Goal: Task Accomplishment & Management: Use online tool/utility

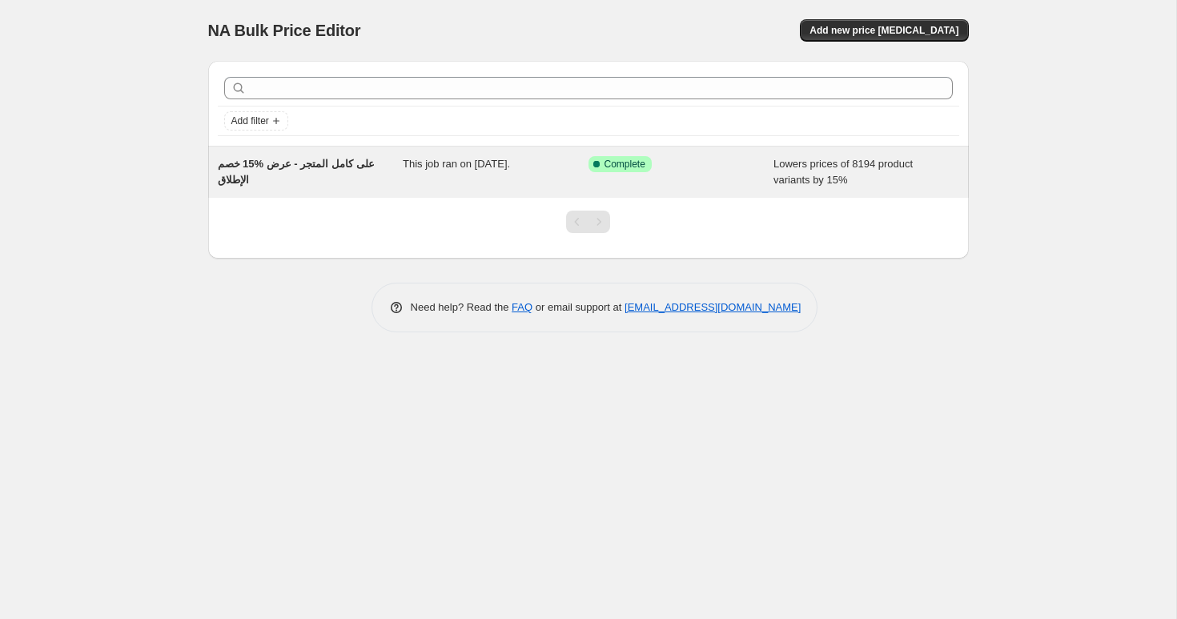
click at [463, 182] on div "This job ran on [DATE]." at bounding box center [496, 172] width 186 height 32
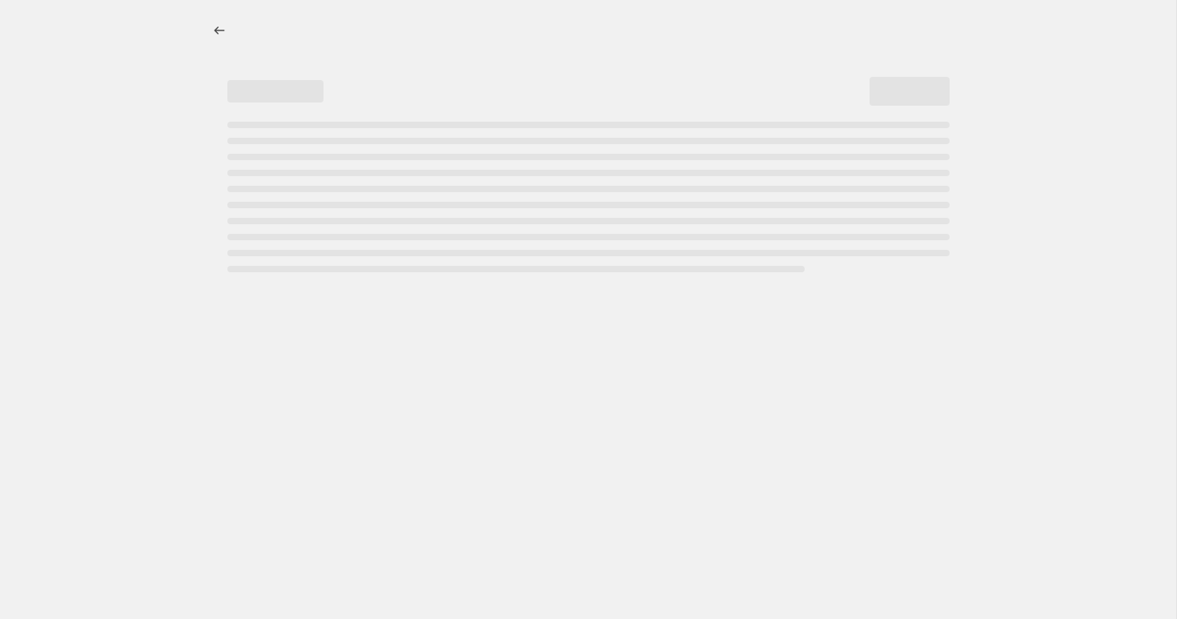
select select "percentage"
select select "product_status"
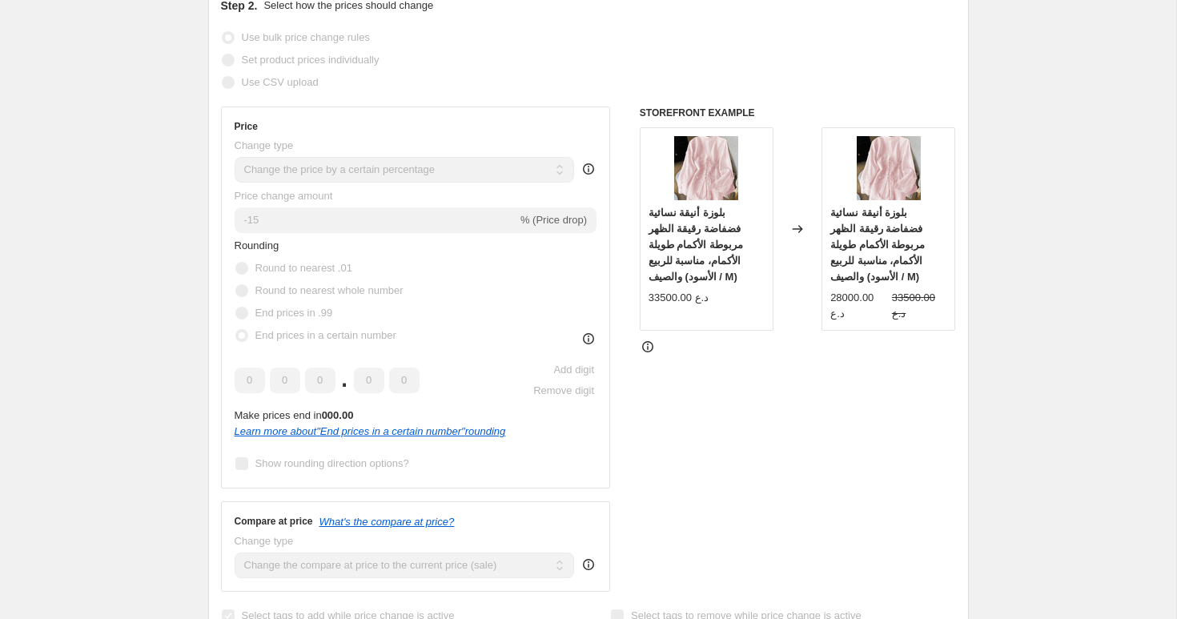
scroll to position [352, 0]
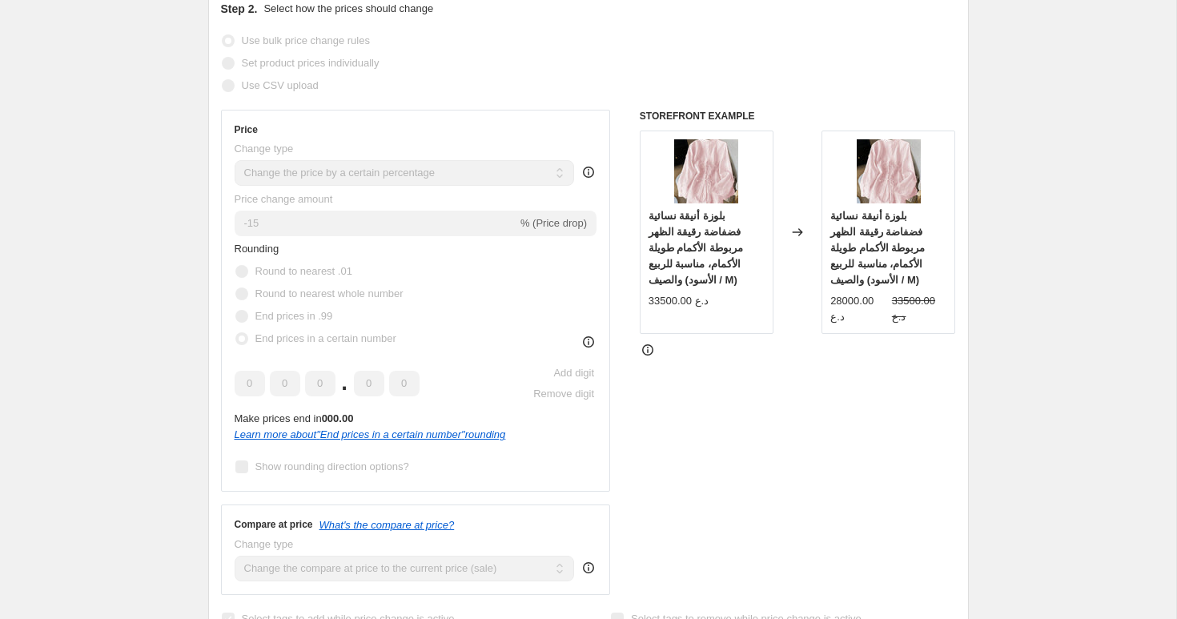
scroll to position [364, 0]
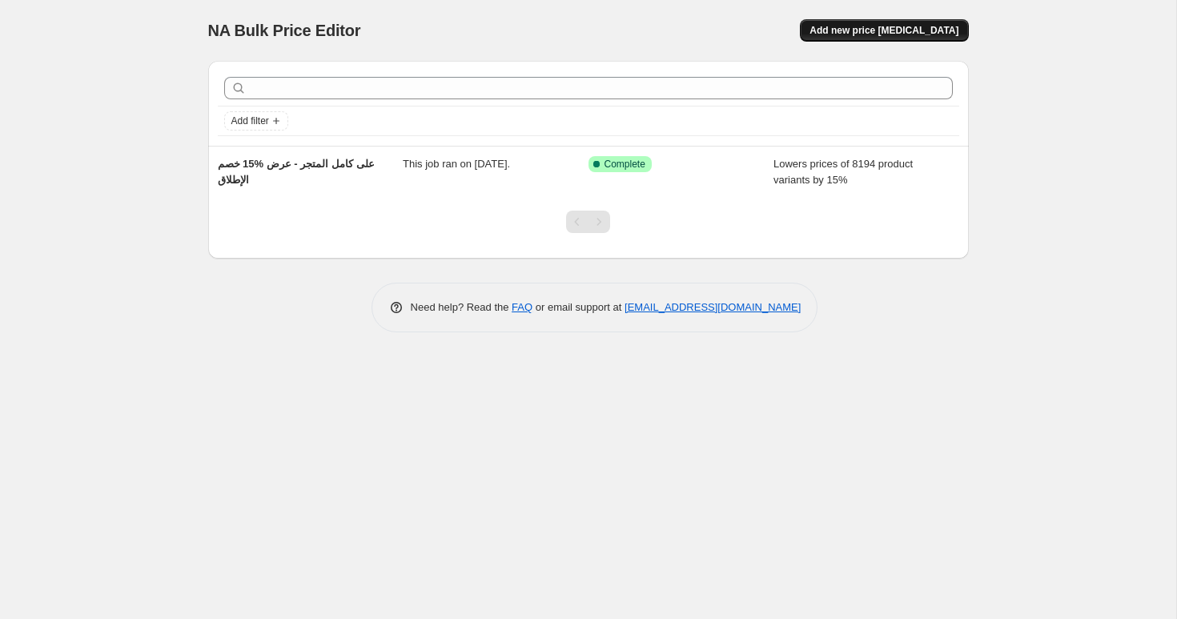
click at [888, 38] on button "Add new price [MEDICAL_DATA]" at bounding box center [884, 30] width 168 height 22
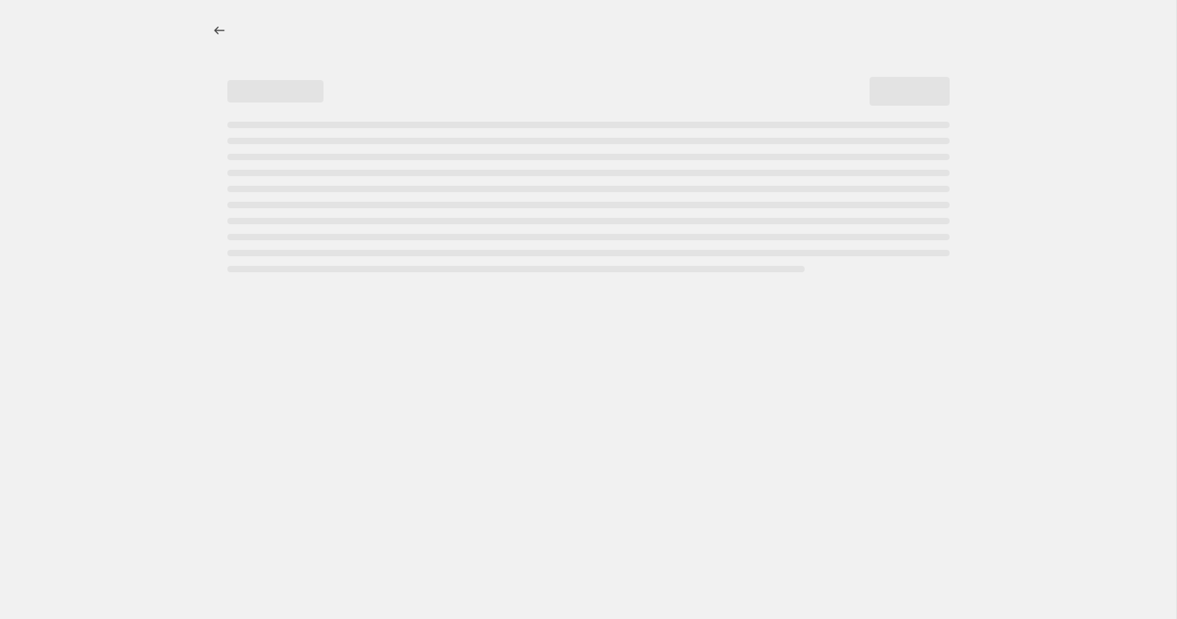
select select "percentage"
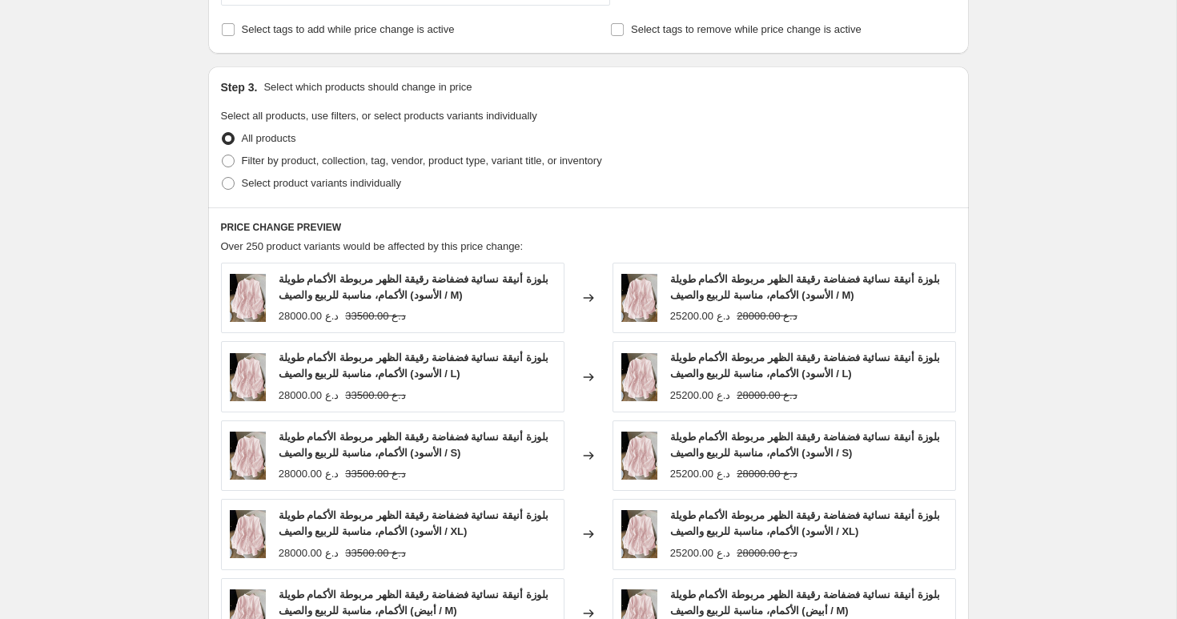
scroll to position [682, 0]
click at [335, 162] on span "Filter by product, collection, tag, vendor, product type, variant title, or inv…" at bounding box center [422, 160] width 360 height 12
click at [223, 154] on input "Filter by product, collection, tag, vendor, product type, variant title, or inv…" at bounding box center [222, 154] width 1 height 1
radio input "true"
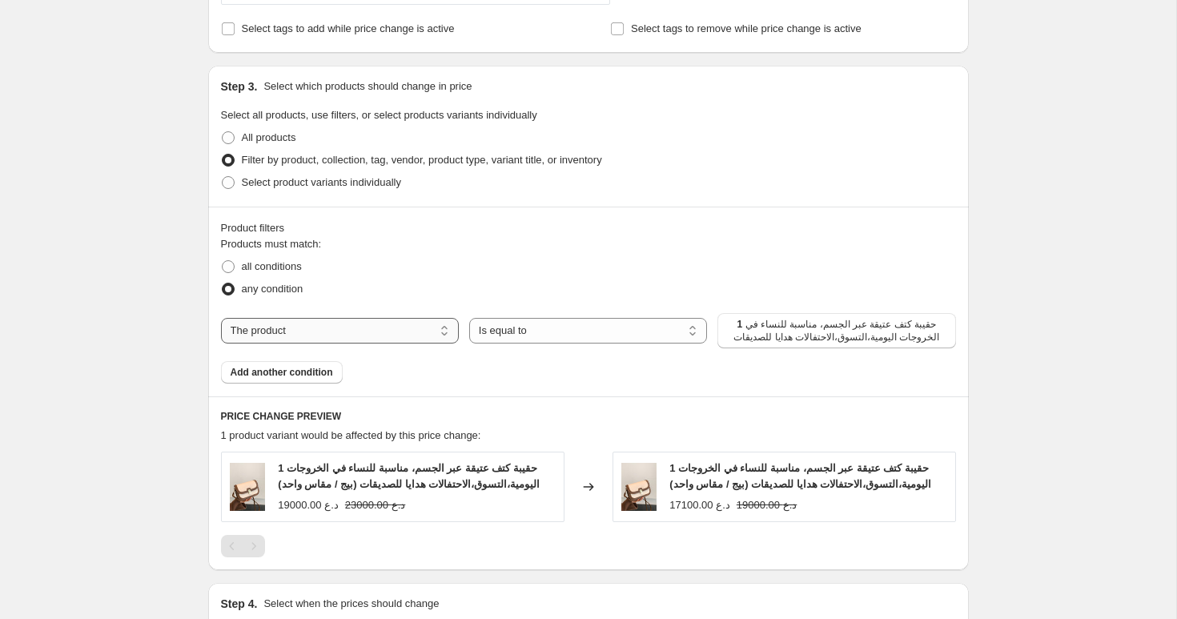
click at [401, 331] on select "The product The product's collection The product's tag The product's vendor The…" at bounding box center [340, 331] width 238 height 26
select select "inventory_quantity"
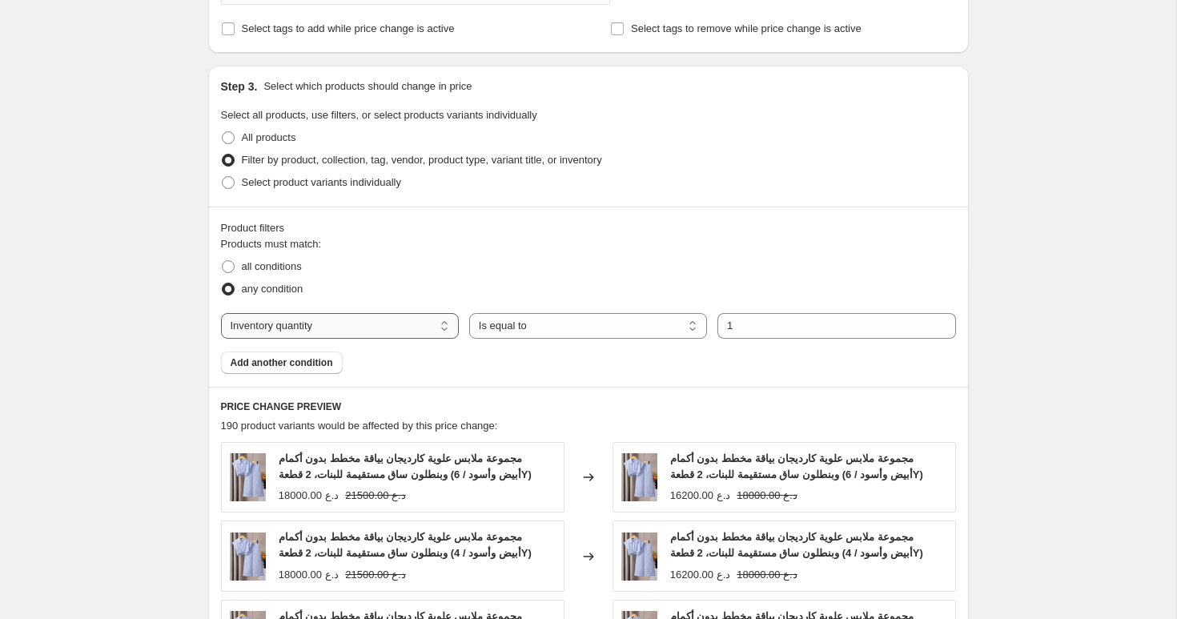
click at [391, 323] on select "The product The product's collection The product's tag The product's vendor The…" at bounding box center [340, 326] width 238 height 26
click at [368, 185] on span "Select product variants individually" at bounding box center [321, 182] width 159 height 12
click at [223, 177] on input "Select product variants individually" at bounding box center [222, 176] width 1 height 1
radio input "true"
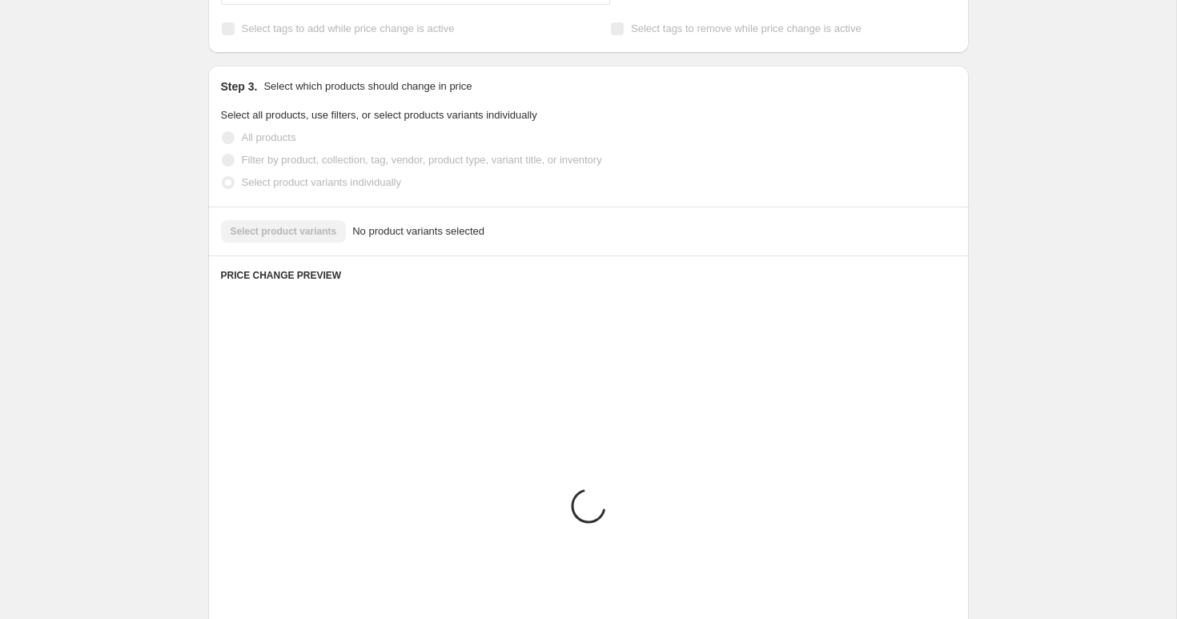
scroll to position [627, 0]
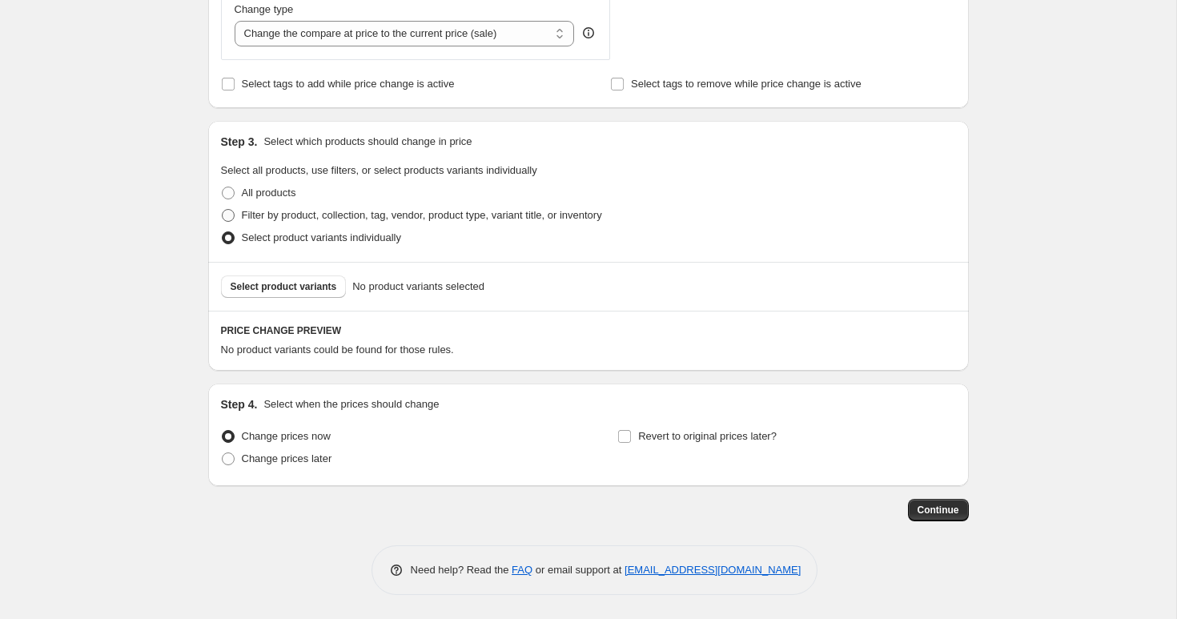
click at [277, 219] on span "Filter by product, collection, tag, vendor, product type, variant title, or inv…" at bounding box center [422, 215] width 360 height 12
click at [223, 210] on input "Filter by product, collection, tag, vendor, product type, variant title, or inv…" at bounding box center [222, 209] width 1 height 1
radio input "true"
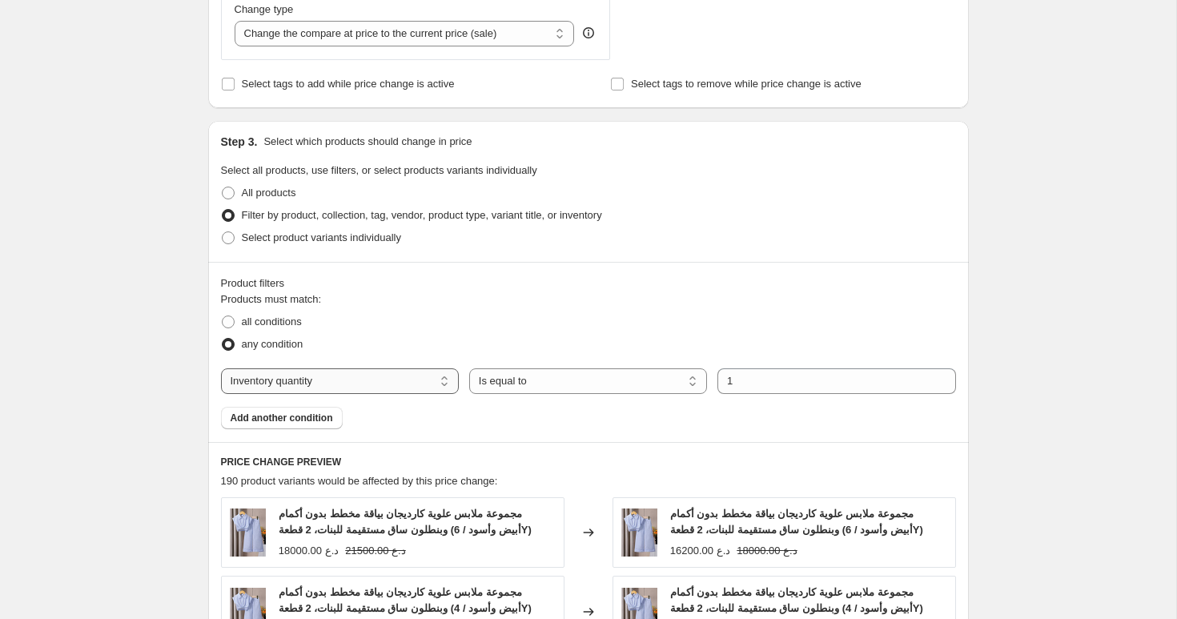
click at [346, 374] on select "The product The product's collection The product's tag The product's vendor The…" at bounding box center [340, 381] width 238 height 26
select select "product"
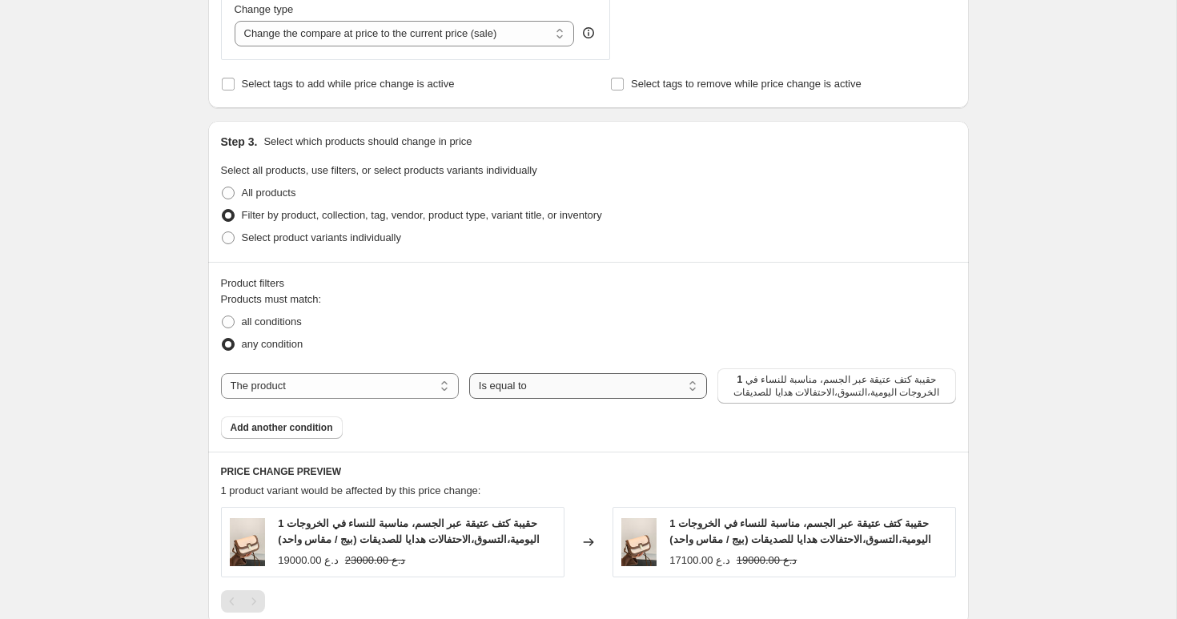
click at [579, 388] on select "Is equal to Is not equal to" at bounding box center [588, 386] width 238 height 26
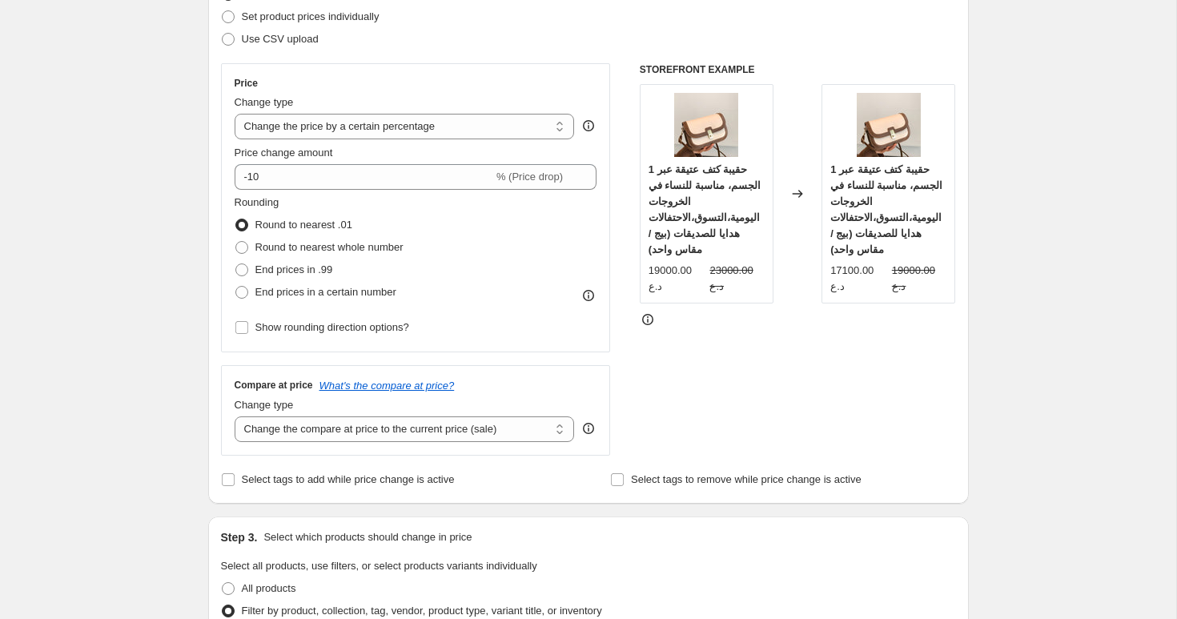
scroll to position [0, 0]
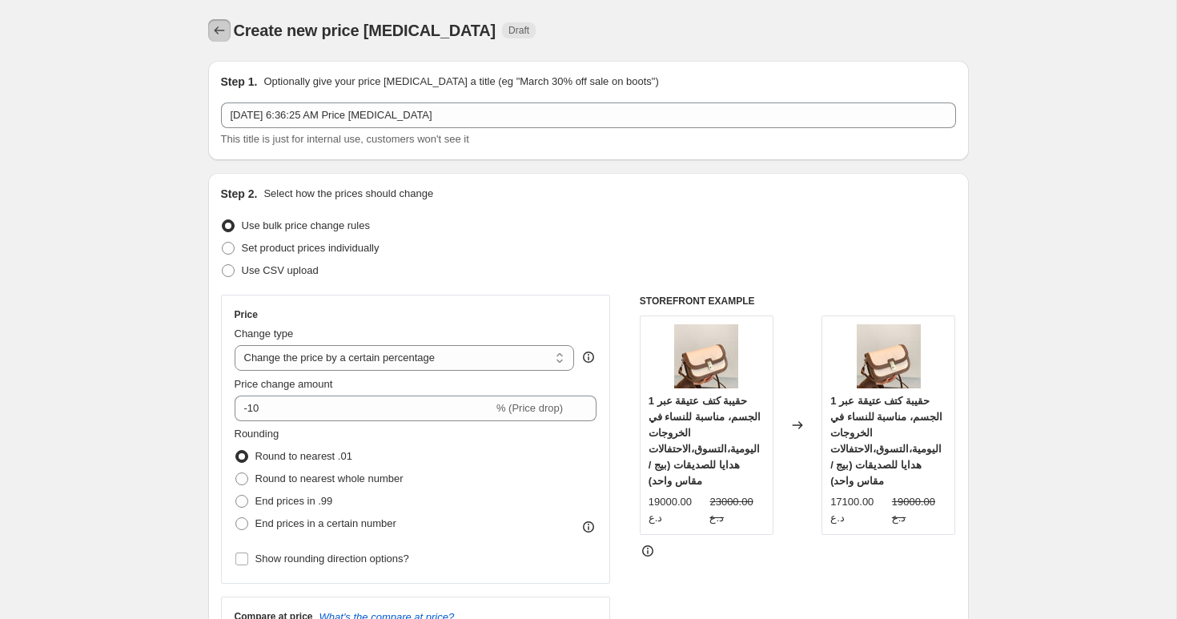
click at [218, 25] on icon "Price change jobs" at bounding box center [219, 30] width 16 height 16
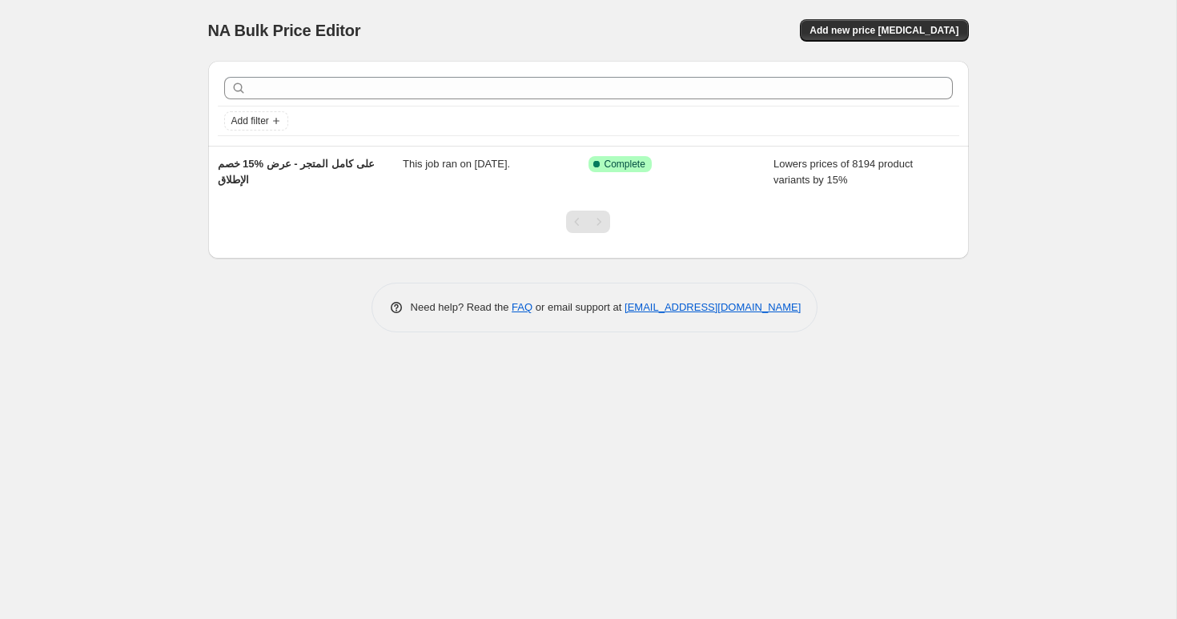
click at [729, 499] on div "NA Bulk Price Editor. This page is ready NA Bulk Price Editor Add new price cha…" at bounding box center [588, 309] width 1176 height 619
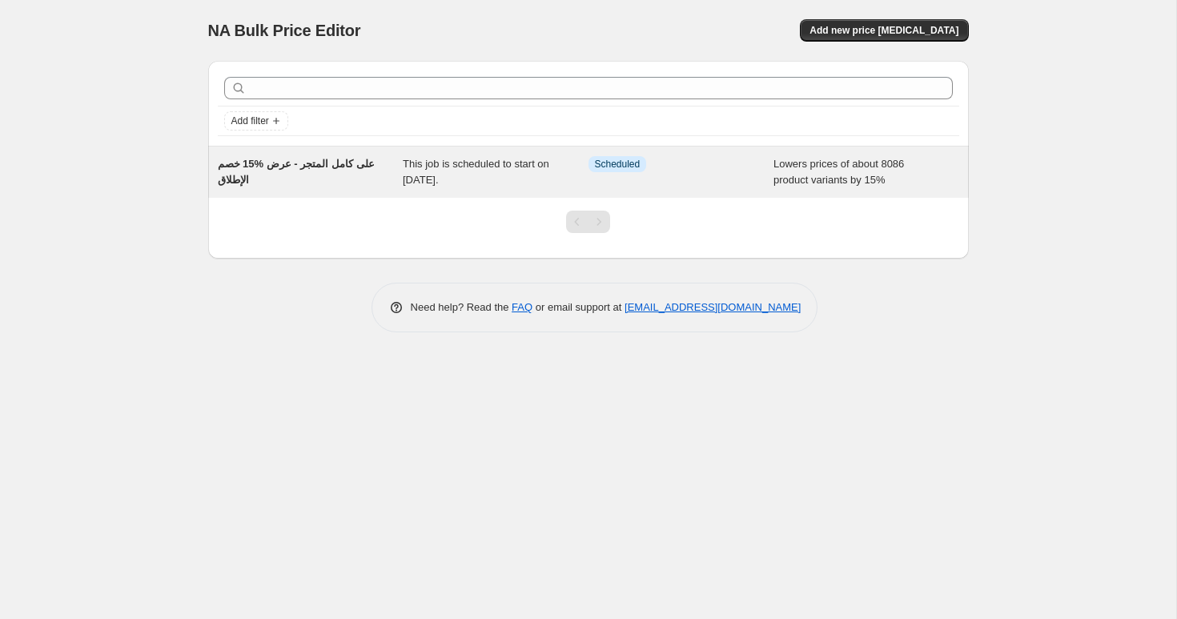
click at [642, 186] on div "Info Scheduled" at bounding box center [681, 172] width 186 height 32
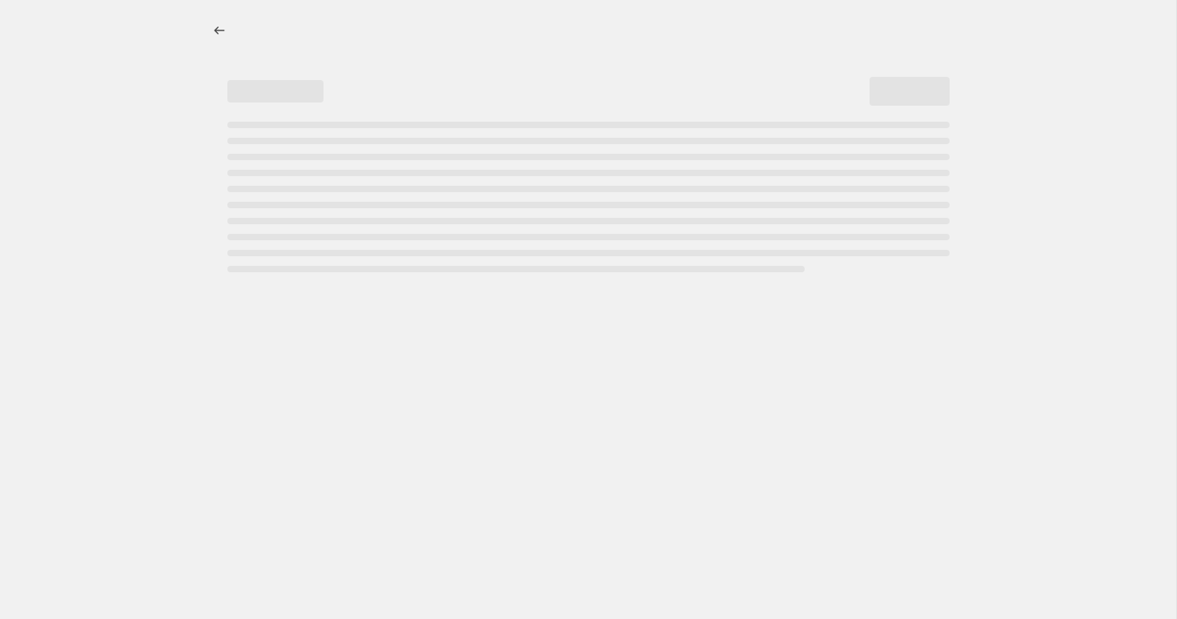
select select "percentage"
select select "product_status"
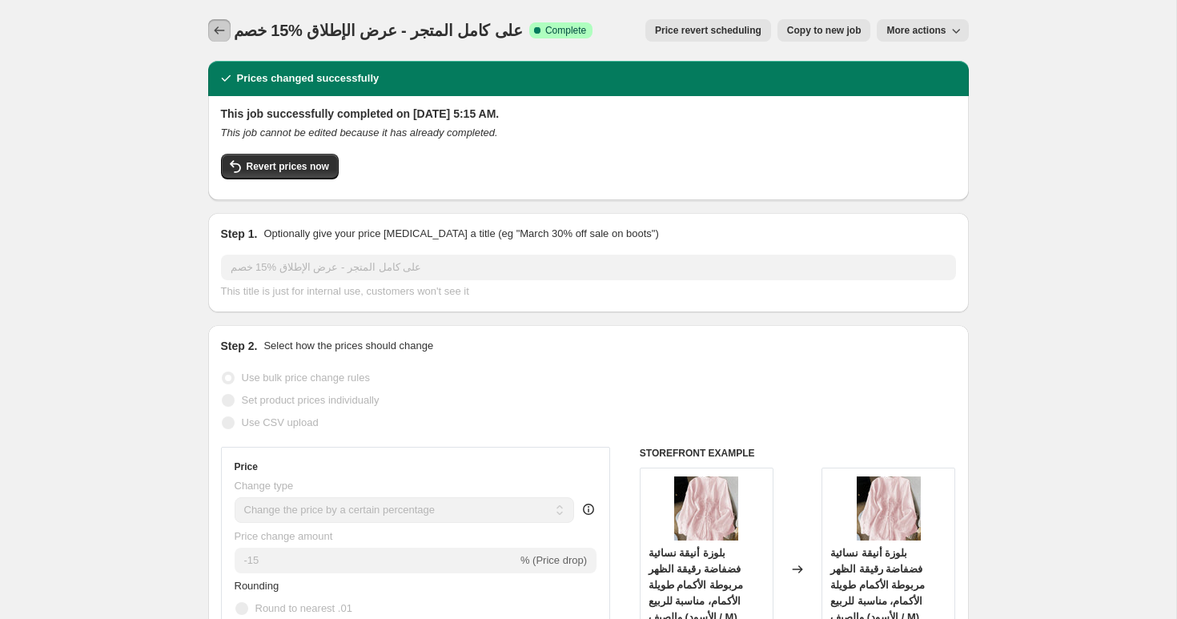
click at [216, 32] on icon "Price change jobs" at bounding box center [219, 30] width 16 height 16
